Goal: Task Accomplishment & Management: Manage account settings

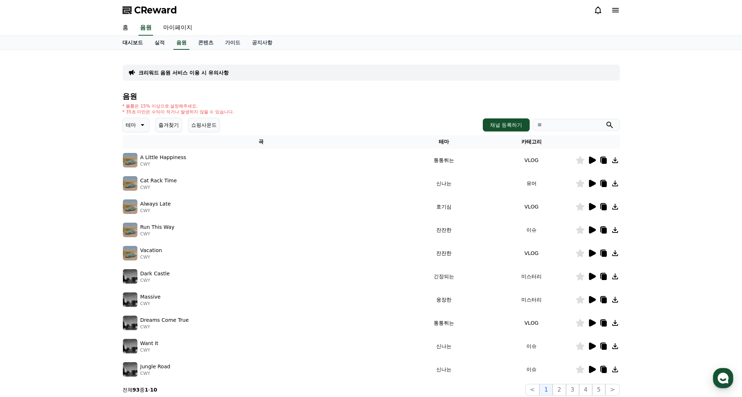
click at [127, 42] on link "대시보드" at bounding box center [133, 43] width 32 height 14
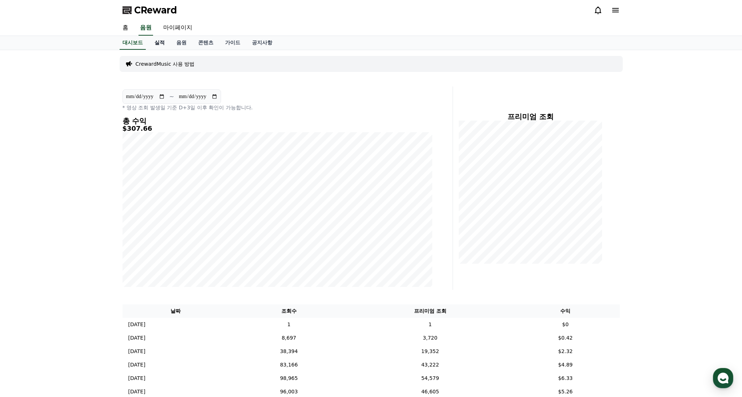
click at [158, 44] on link "실적" at bounding box center [160, 43] width 22 height 14
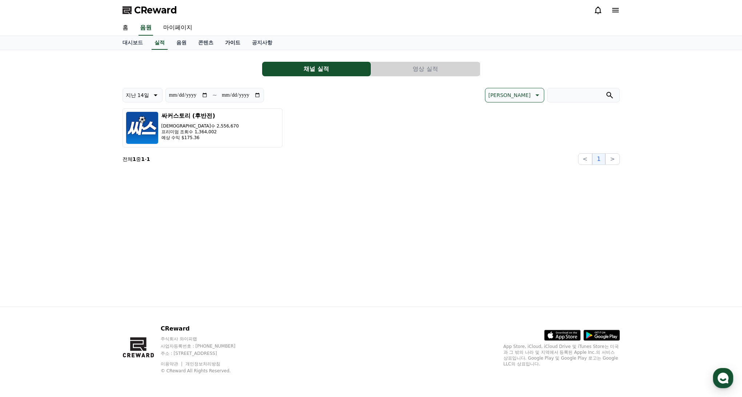
click at [222, 44] on link "가이드" at bounding box center [232, 43] width 27 height 14
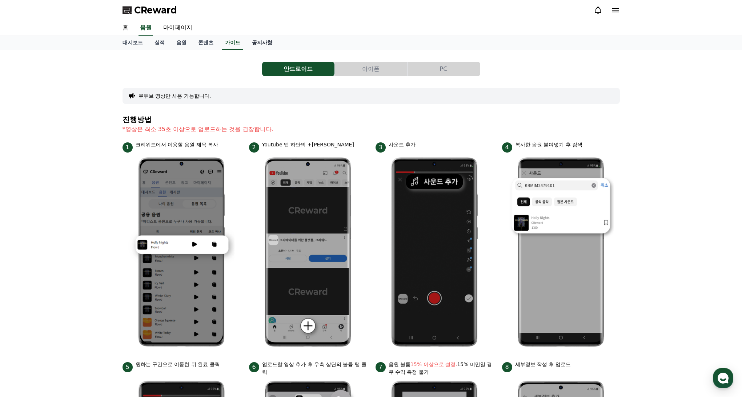
click at [253, 41] on link "공지사항" at bounding box center [262, 43] width 32 height 14
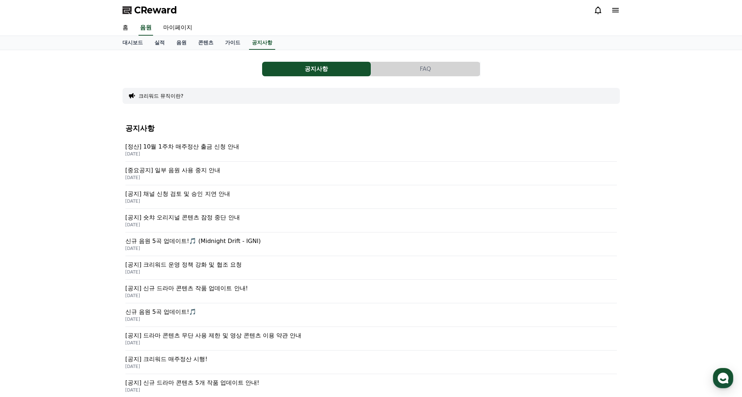
click at [218, 148] on p "[정산] 10월 1주차 매주정산 출금 신청 안내" at bounding box center [371, 147] width 492 height 9
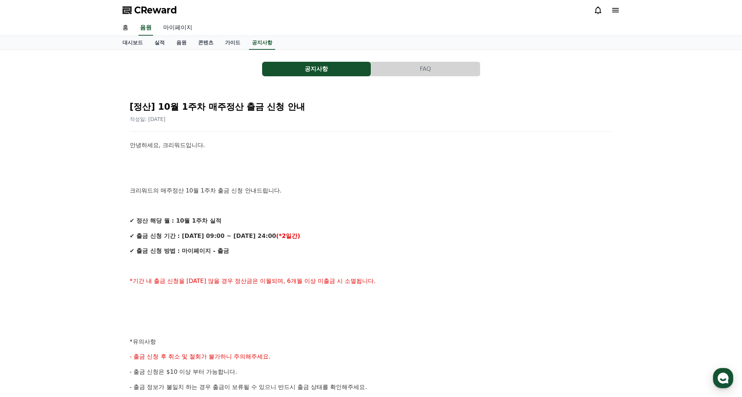
click at [179, 28] on link "마이페이지" at bounding box center [177, 27] width 41 height 15
select select "**********"
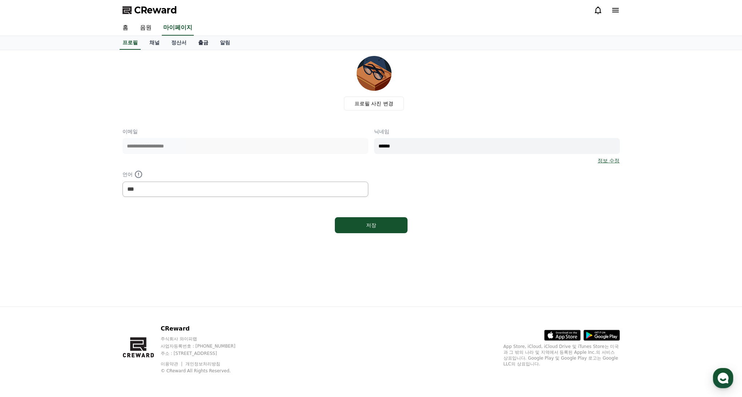
click at [194, 47] on link "출금" at bounding box center [203, 43] width 22 height 14
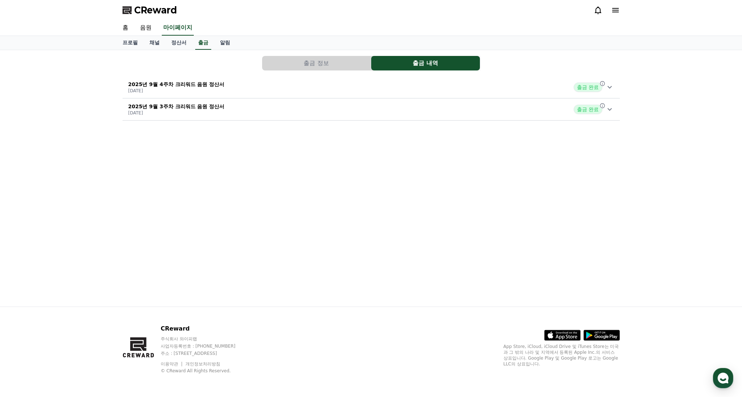
click at [348, 66] on button "출금 정보" at bounding box center [316, 63] width 109 height 15
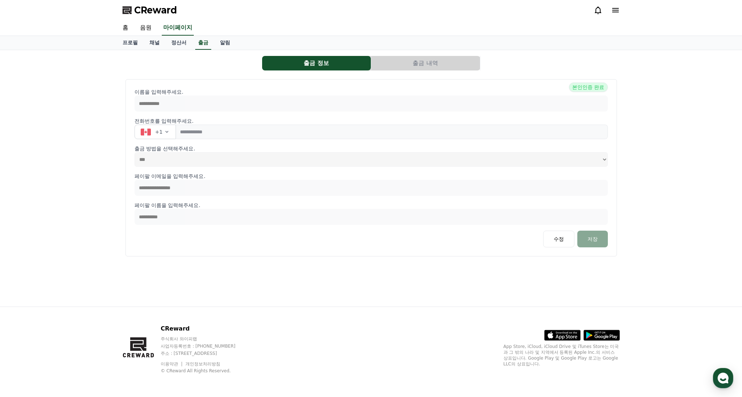
click at [418, 69] on button "출금 내역" at bounding box center [425, 63] width 109 height 15
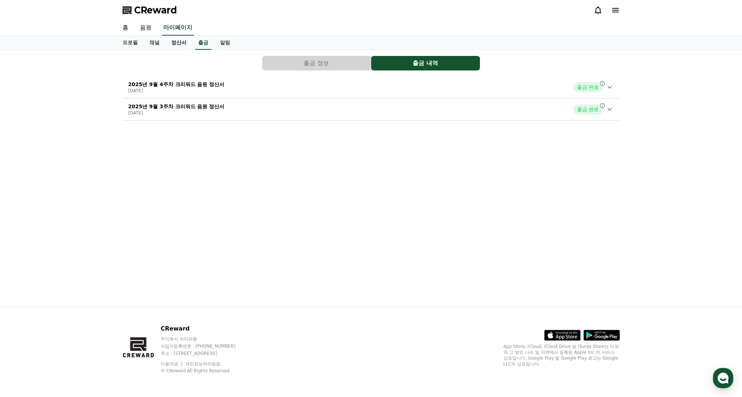
click at [165, 45] on link "정산서" at bounding box center [178, 43] width 27 height 14
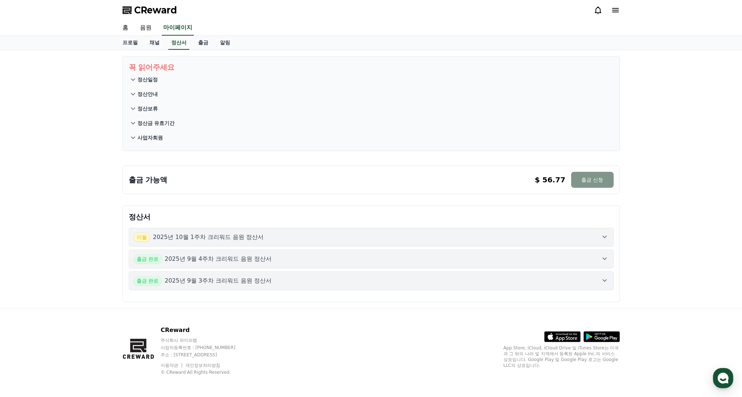
click at [596, 178] on button "출금 신청" at bounding box center [592, 180] width 42 height 16
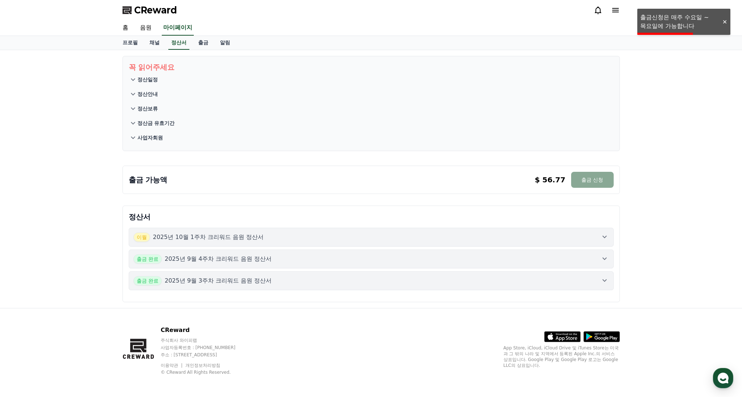
click at [633, 180] on div "꼭 읽어주세요 정산일정 정산안내 정산보류 정산금 유효기간 사업자회원 출금 가능액 $ 56.77 출금 신청 $ 56.77 출금 신청 정산서 [D…" at bounding box center [371, 179] width 742 height 258
click at [603, 241] on icon at bounding box center [604, 237] width 9 height 9
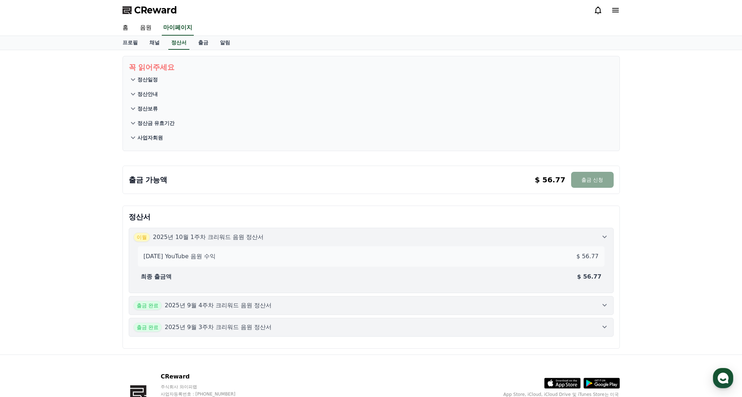
click at [607, 237] on icon at bounding box center [604, 237] width 9 height 9
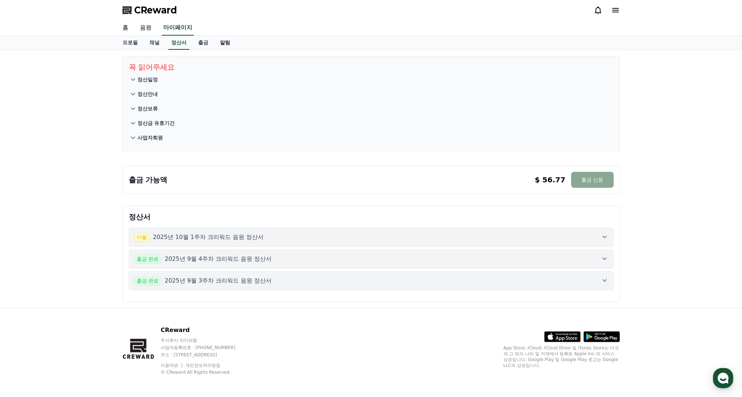
click at [214, 45] on link "알림" at bounding box center [225, 43] width 22 height 14
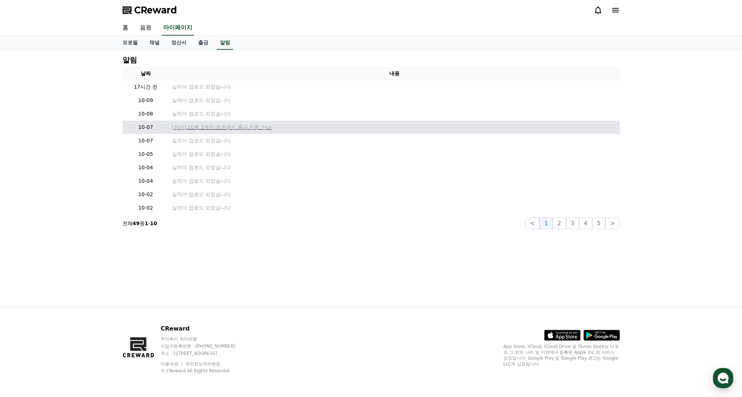
click at [229, 128] on p "[정산] 10월 1주차 매주정산 출금 신청 안내" at bounding box center [394, 128] width 445 height 8
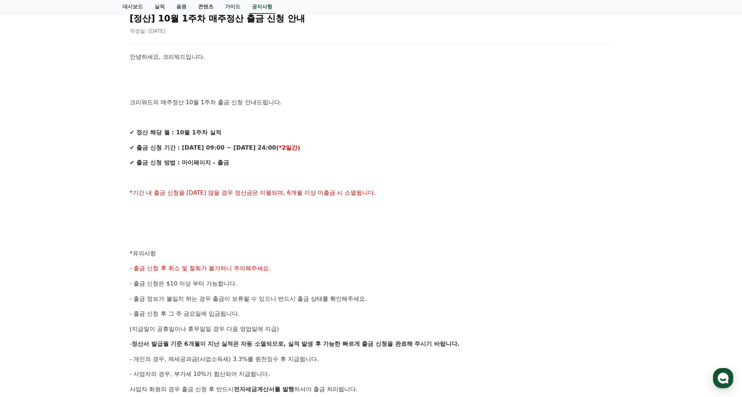
scroll to position [274, 0]
